Goal: Task Accomplishment & Management: Use online tool/utility

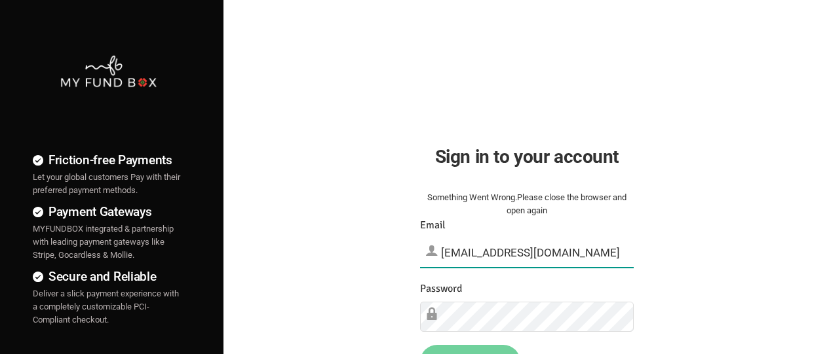
type input "[EMAIL_ADDRESS][DOMAIN_NAME]"
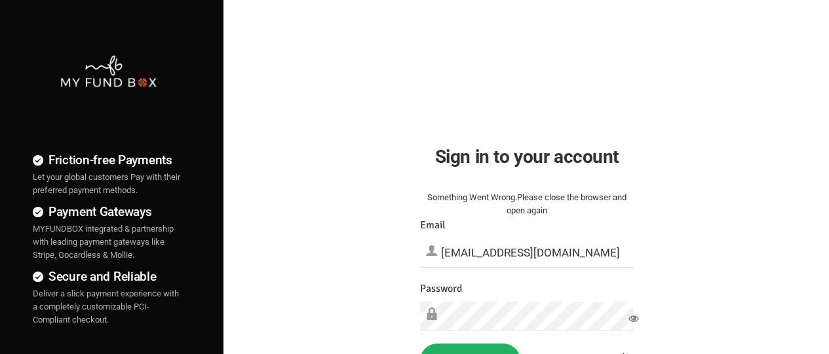
click at [470, 349] on button "Sign in" at bounding box center [470, 361] width 100 height 34
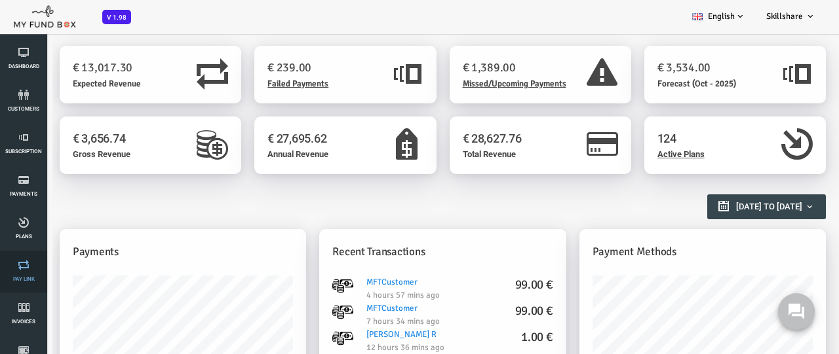
click at [24, 272] on link "Pay Link" at bounding box center [23, 272] width 39 height 42
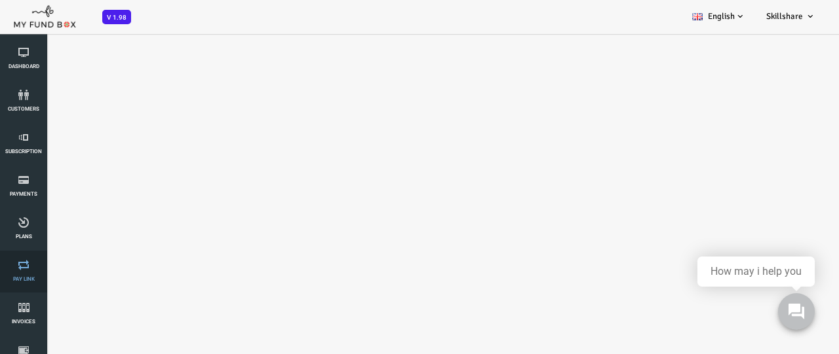
select select "100"
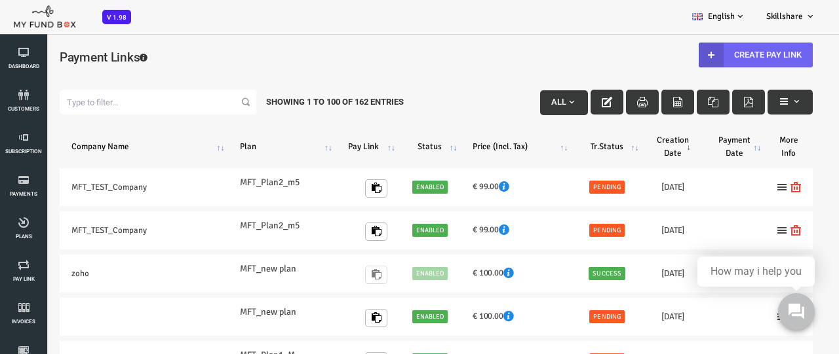
click at [720, 54] on link "Create Pay Link" at bounding box center [722, 55] width 114 height 25
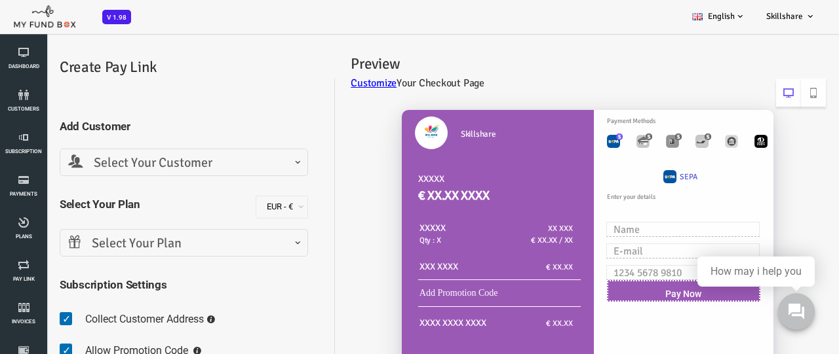
click at [149, 162] on span "Select Your Customer" at bounding box center [150, 163] width 231 height 20
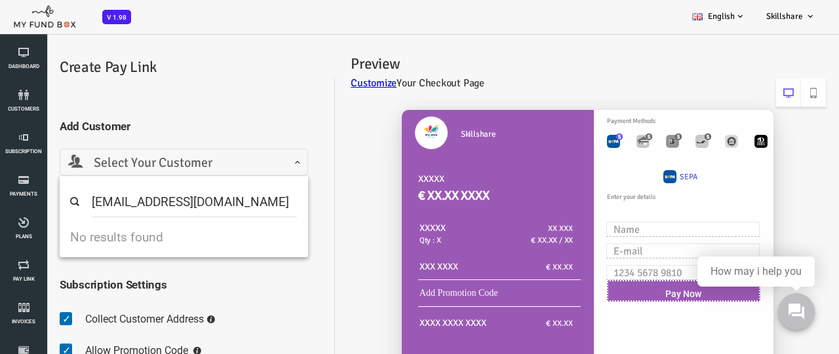
type input "nmuthalagan1983@gmail.com"
